Goal: Use online tool/utility: Utilize a website feature to perform a specific function

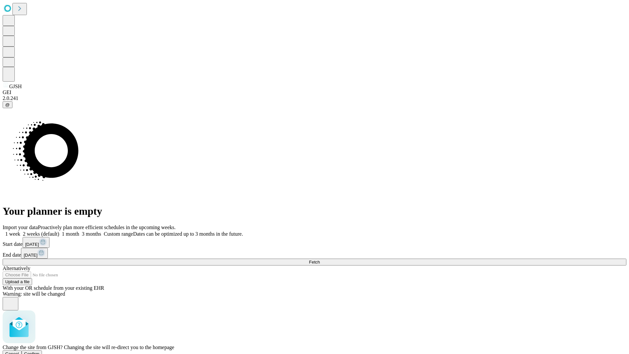
click at [40, 351] on span "Confirm" at bounding box center [31, 353] width 15 height 5
click at [79, 231] on label "1 month" at bounding box center [69, 234] width 20 height 6
click at [320, 260] on span "Fetch" at bounding box center [314, 262] width 11 height 5
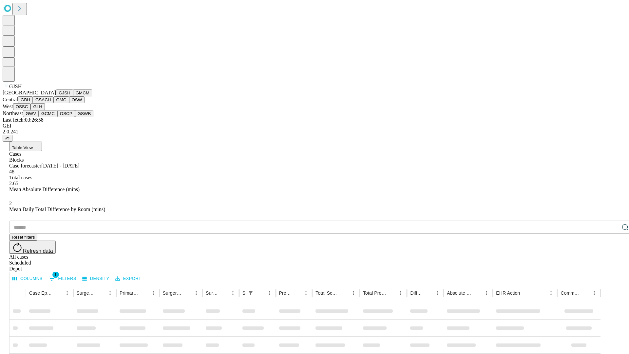
click at [73, 96] on button "GMCM" at bounding box center [82, 92] width 19 height 7
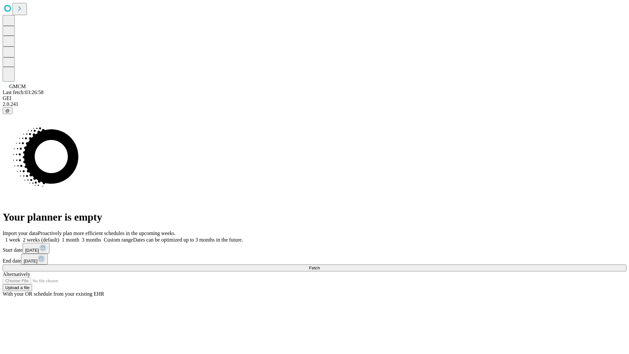
click at [79, 237] on label "1 month" at bounding box center [69, 240] width 20 height 6
click at [320, 265] on span "Fetch" at bounding box center [314, 267] width 11 height 5
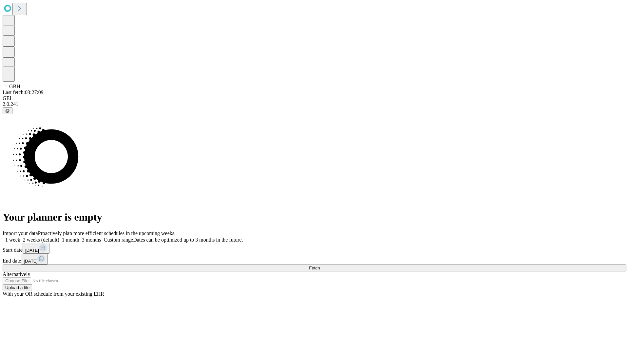
click at [79, 237] on label "1 month" at bounding box center [69, 240] width 20 height 6
click at [320, 265] on span "Fetch" at bounding box center [314, 267] width 11 height 5
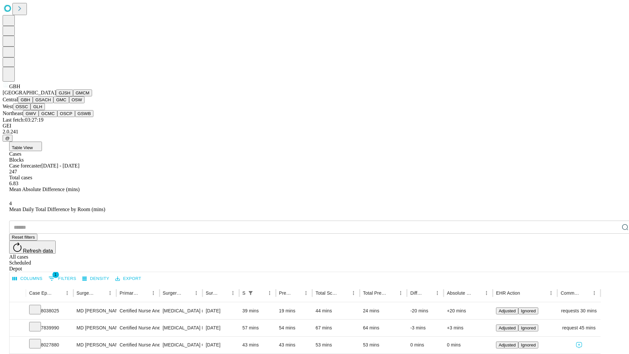
click at [51, 103] on button "GSACH" at bounding box center [43, 99] width 21 height 7
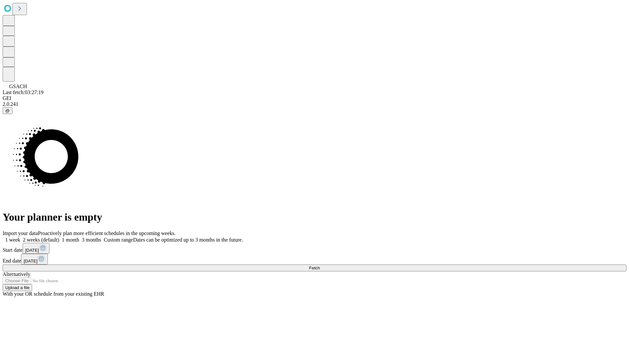
click at [79, 237] on label "1 month" at bounding box center [69, 240] width 20 height 6
click at [320, 265] on span "Fetch" at bounding box center [314, 267] width 11 height 5
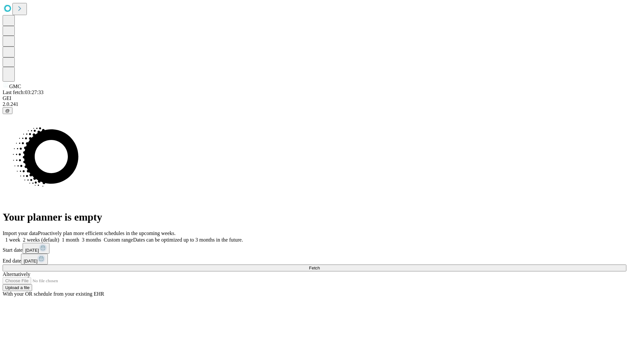
click at [79, 237] on label "1 month" at bounding box center [69, 240] width 20 height 6
click at [320, 265] on span "Fetch" at bounding box center [314, 267] width 11 height 5
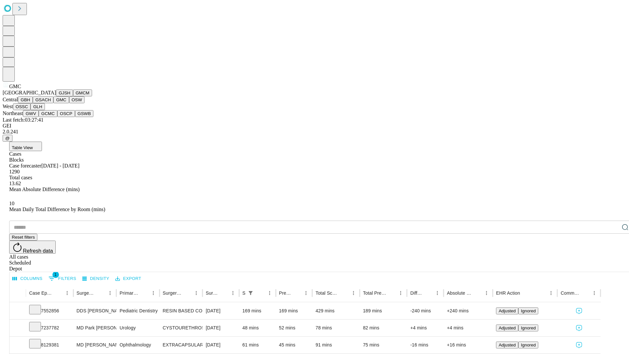
click at [69, 103] on button "OSW" at bounding box center [77, 99] width 16 height 7
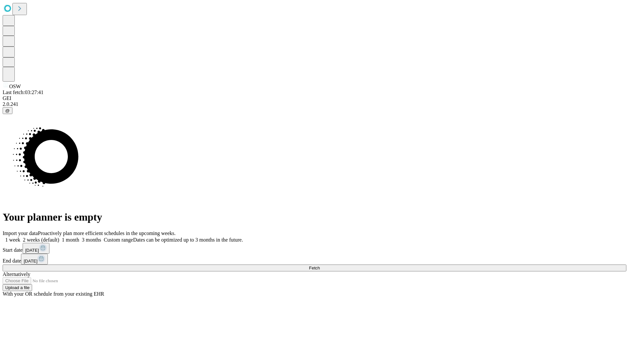
click at [79, 237] on label "1 month" at bounding box center [69, 240] width 20 height 6
click at [320, 265] on span "Fetch" at bounding box center [314, 267] width 11 height 5
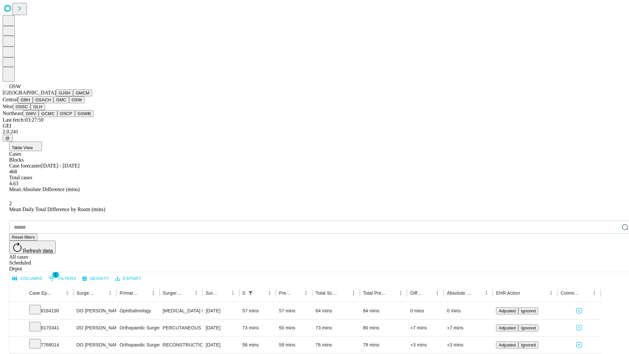
click at [31, 110] on button "OSSC" at bounding box center [22, 106] width 18 height 7
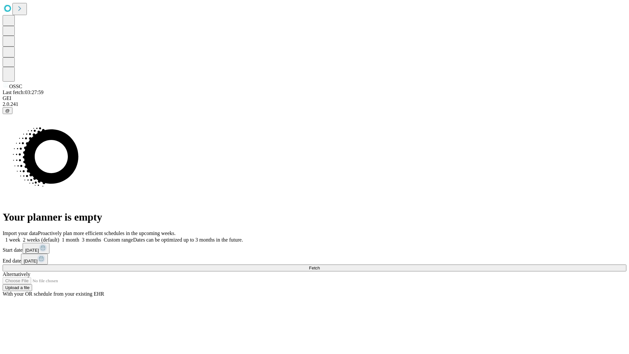
click at [79, 237] on label "1 month" at bounding box center [69, 240] width 20 height 6
click at [320, 265] on span "Fetch" at bounding box center [314, 267] width 11 height 5
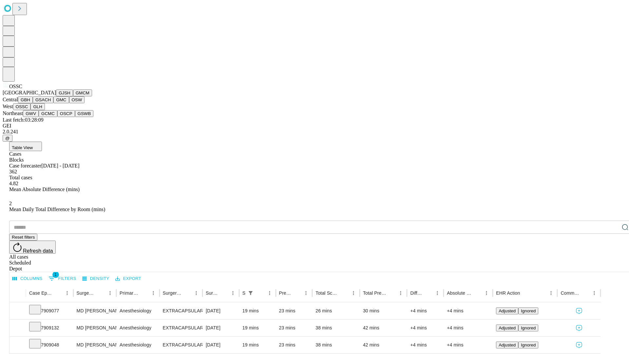
click at [45, 110] on button "GLH" at bounding box center [37, 106] width 14 height 7
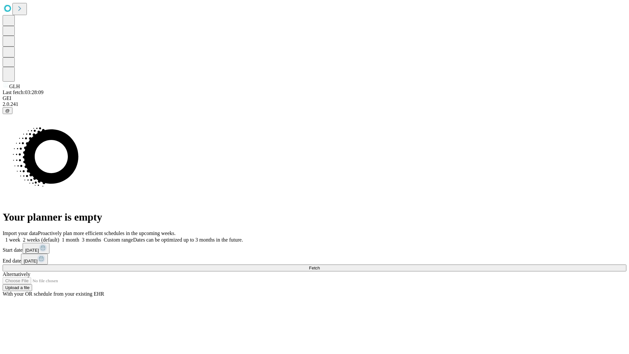
click at [79, 237] on label "1 month" at bounding box center [69, 240] width 20 height 6
click at [320, 265] on span "Fetch" at bounding box center [314, 267] width 11 height 5
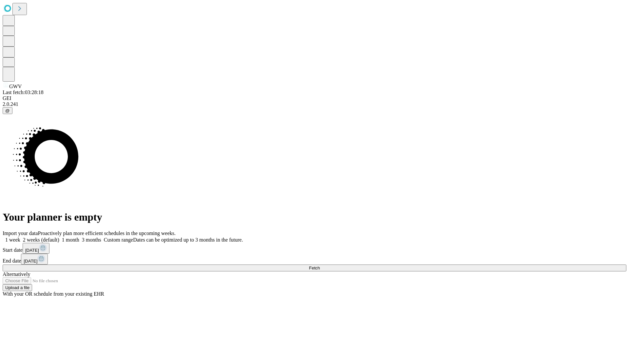
click at [79, 237] on label "1 month" at bounding box center [69, 240] width 20 height 6
click at [320, 265] on span "Fetch" at bounding box center [314, 267] width 11 height 5
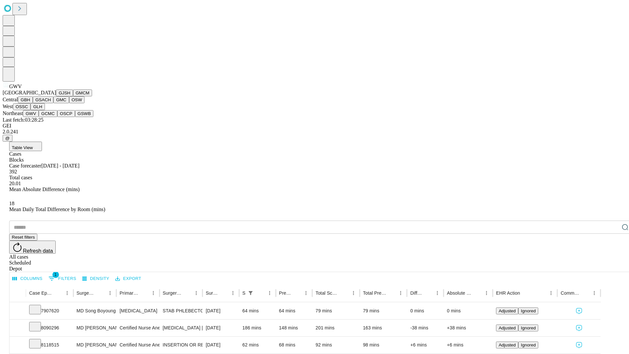
click at [51, 117] on button "GCMC" at bounding box center [48, 113] width 19 height 7
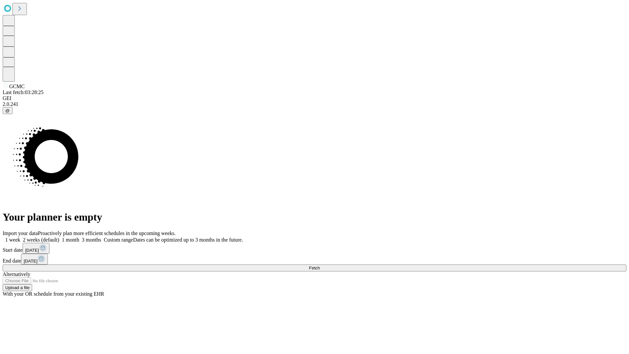
click at [79, 237] on label "1 month" at bounding box center [69, 240] width 20 height 6
click at [320, 265] on span "Fetch" at bounding box center [314, 267] width 11 height 5
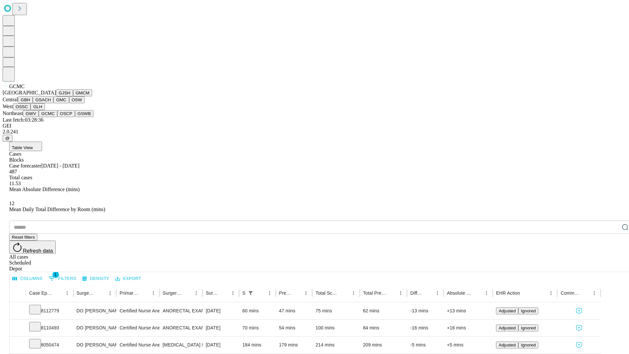
click at [57, 117] on button "OSCP" at bounding box center [66, 113] width 18 height 7
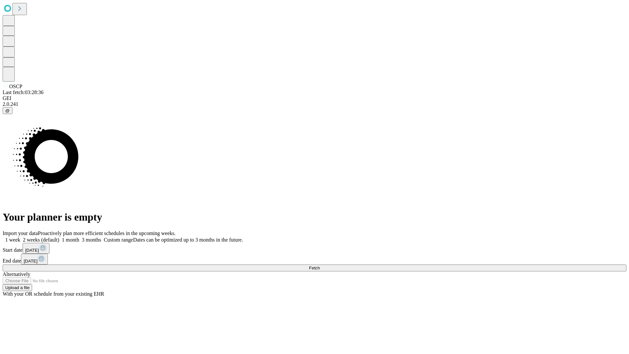
click at [79, 237] on label "1 month" at bounding box center [69, 240] width 20 height 6
click at [320, 265] on span "Fetch" at bounding box center [314, 267] width 11 height 5
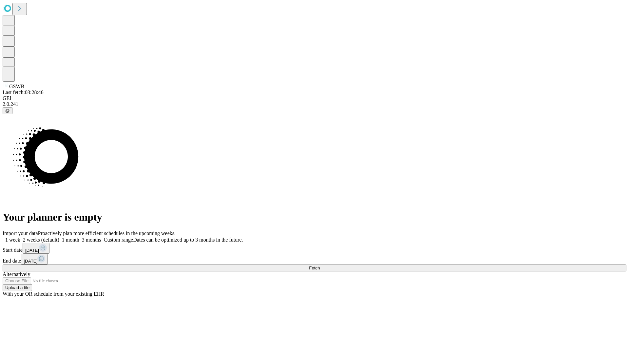
click at [79, 237] on label "1 month" at bounding box center [69, 240] width 20 height 6
click at [320, 265] on span "Fetch" at bounding box center [314, 267] width 11 height 5
